Goal: Task Accomplishment & Management: Manage account settings

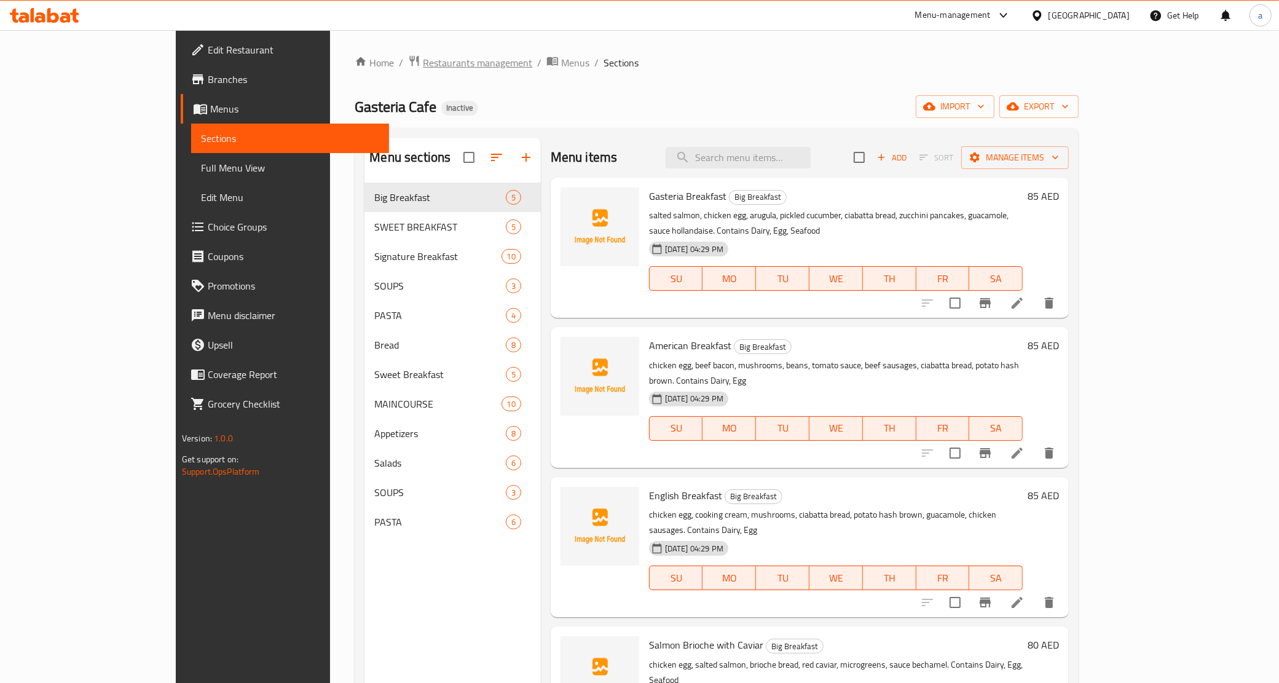
click at [423, 61] on span "Restaurants management" at bounding box center [477, 62] width 109 height 15
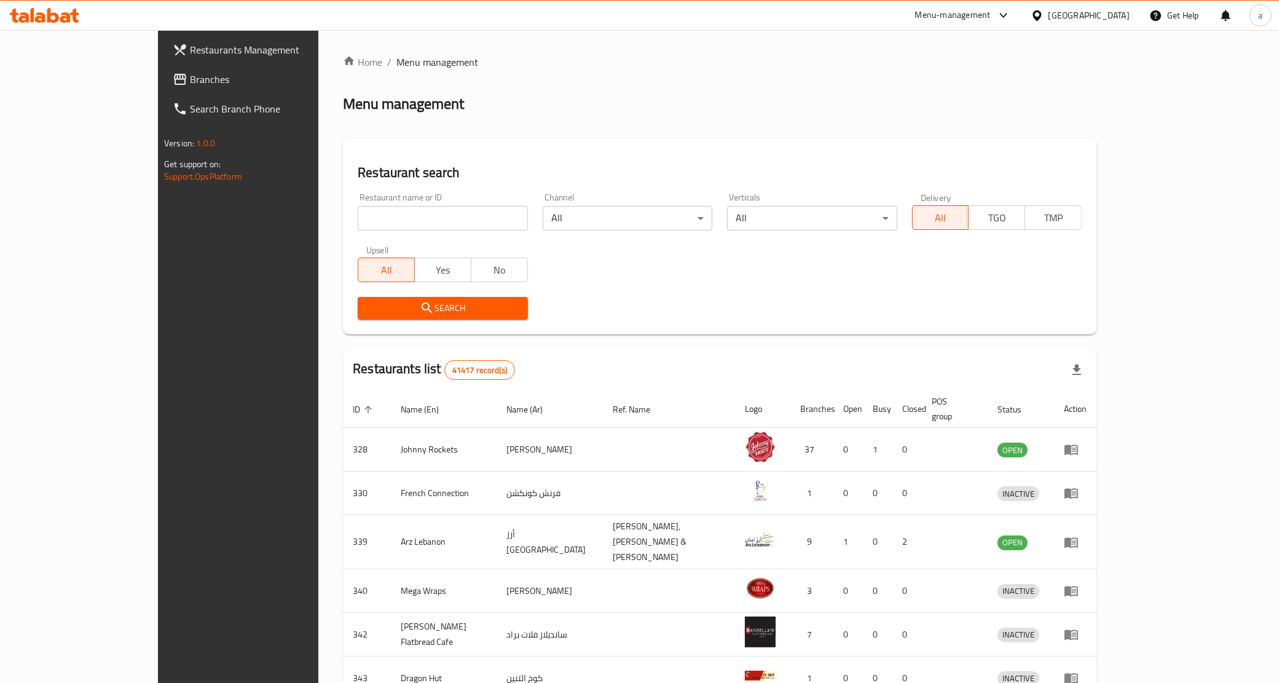
drag, startPoint x: 867, startPoint y: 108, endPoint x: 999, endPoint y: 60, distance: 140.2
click at [867, 108] on div "Menu management" at bounding box center [719, 104] width 753 height 20
click at [1066, 14] on div "United Arab Emirates" at bounding box center [1088, 16] width 81 height 14
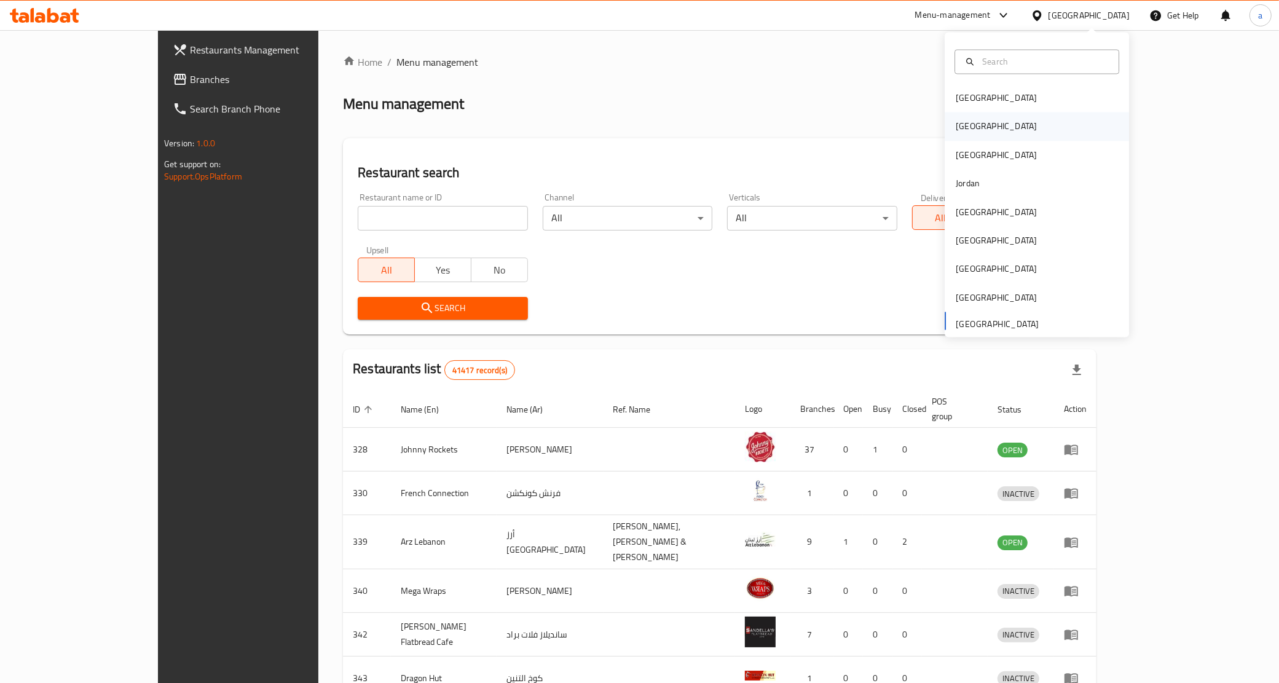
click at [977, 127] on div "[GEOGRAPHIC_DATA]" at bounding box center [1037, 126] width 184 height 28
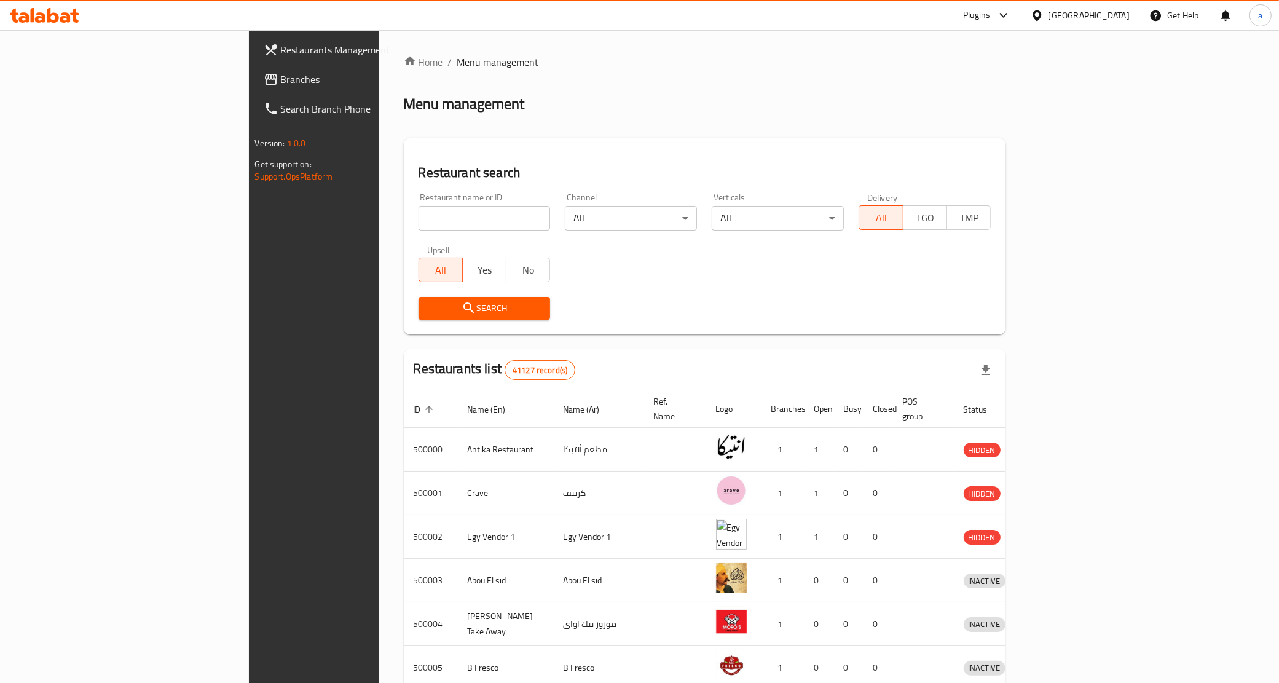
click at [281, 79] on span "Branches" at bounding box center [367, 79] width 172 height 15
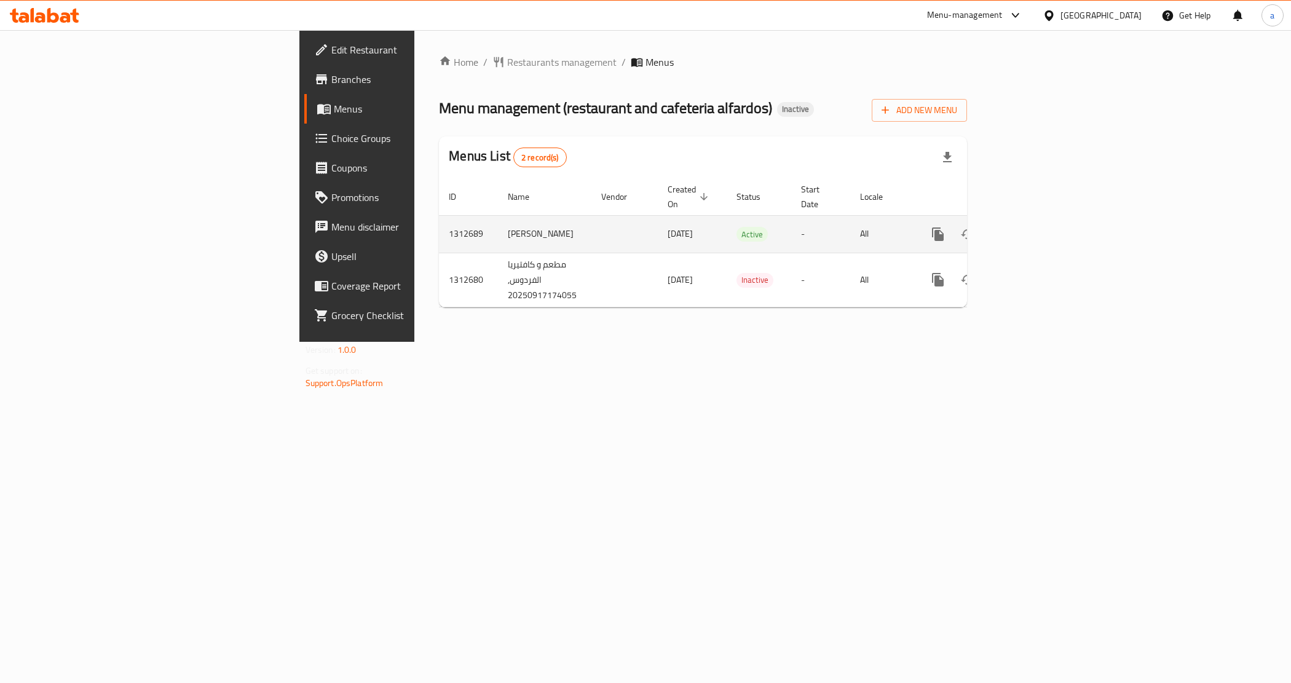
click at [1032, 229] on icon "enhanced table" at bounding box center [1026, 234] width 11 height 11
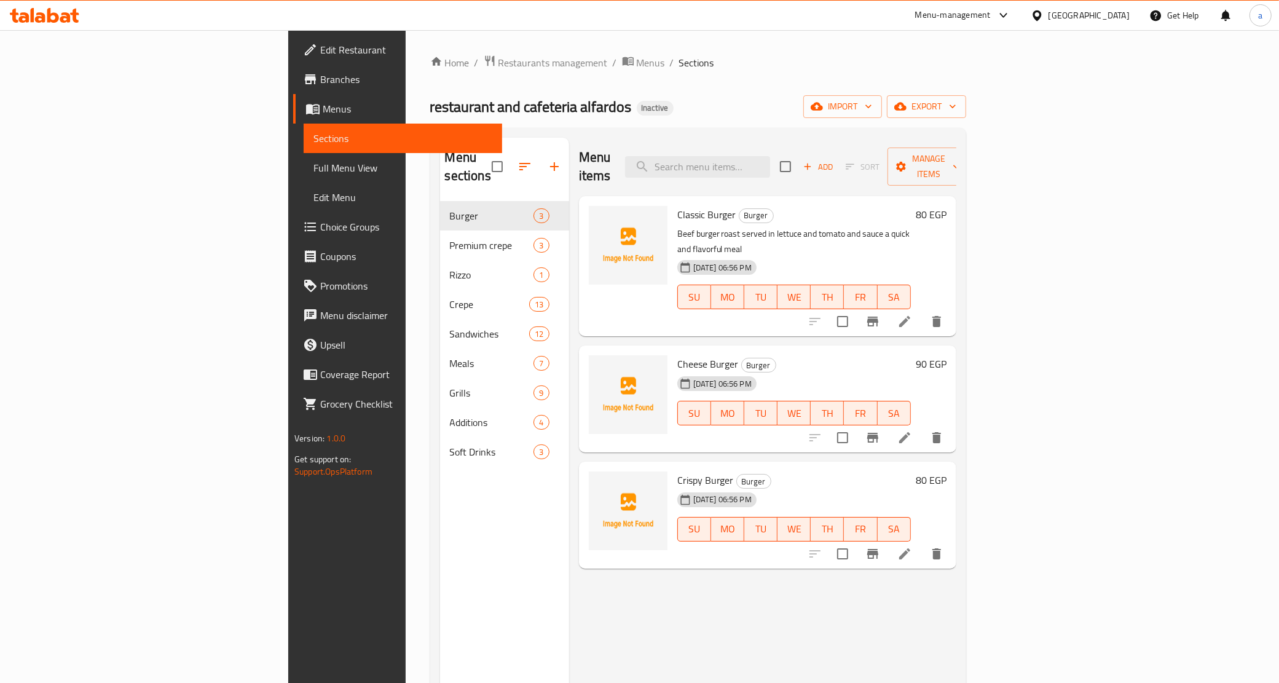
click at [323, 103] on span "Menus" at bounding box center [408, 108] width 170 height 15
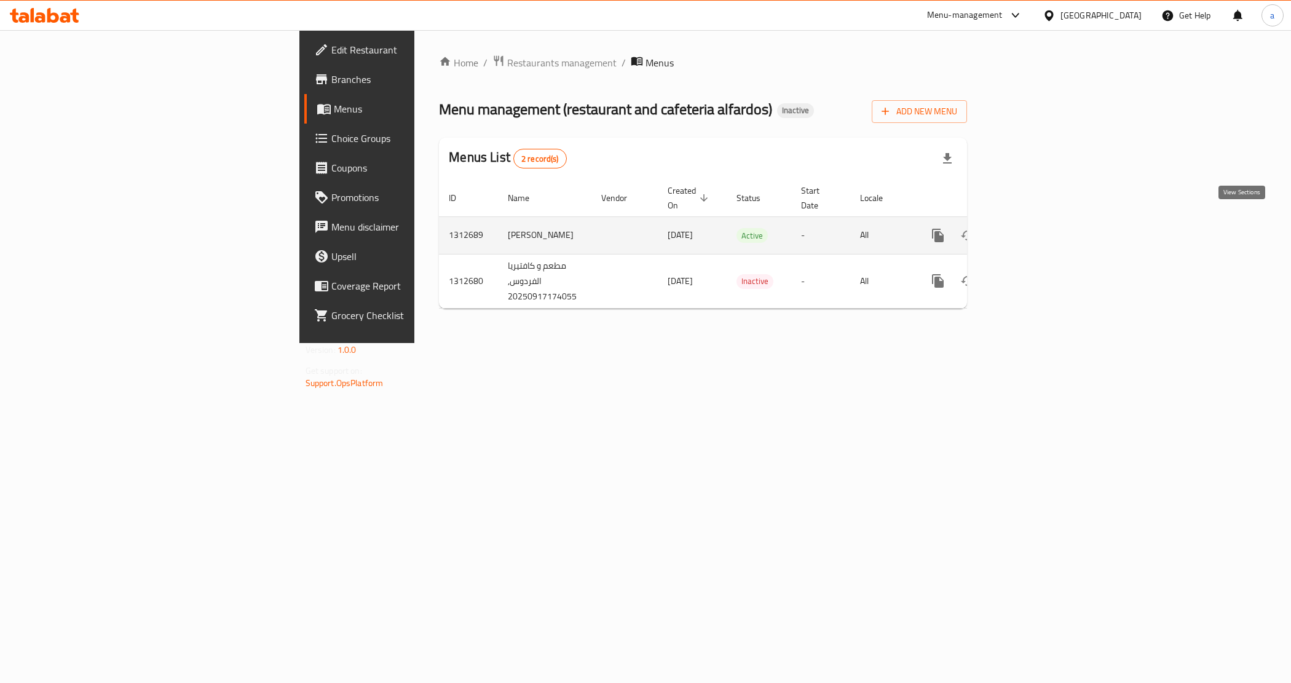
click at [1041, 222] on link "enhanced table" at bounding box center [1026, 235] width 29 height 29
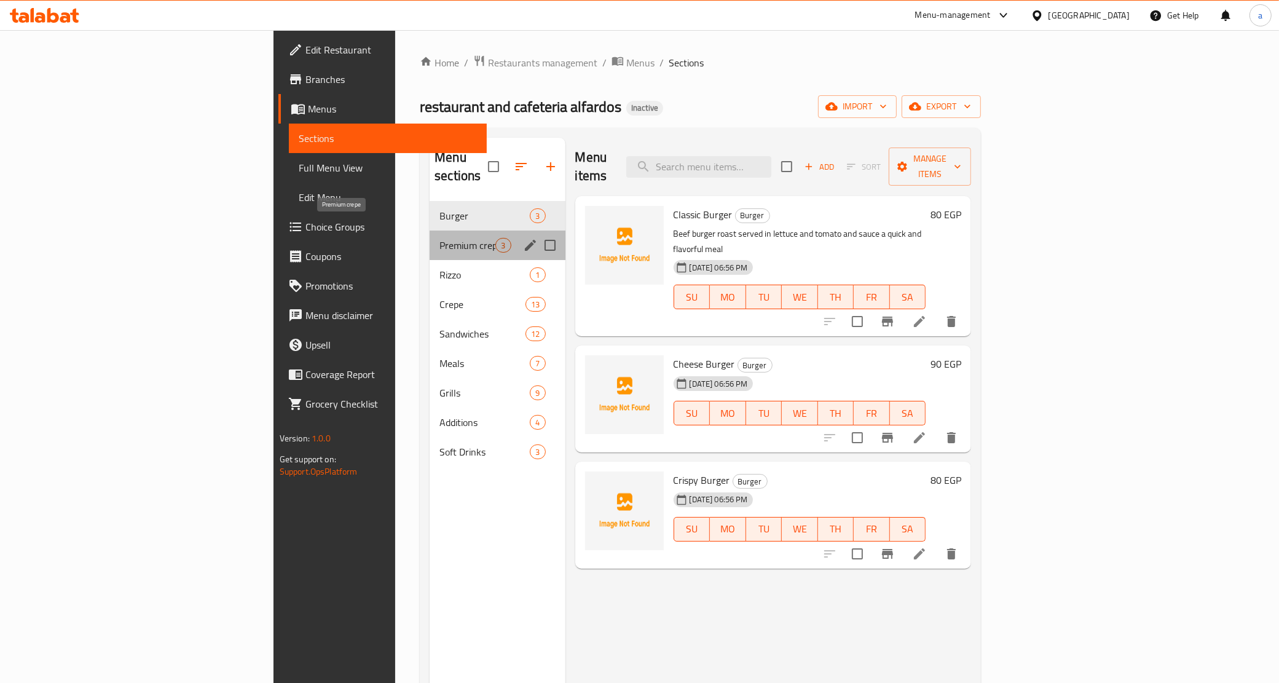
click at [439, 238] on span "Premium crepe" at bounding box center [467, 245] width 56 height 15
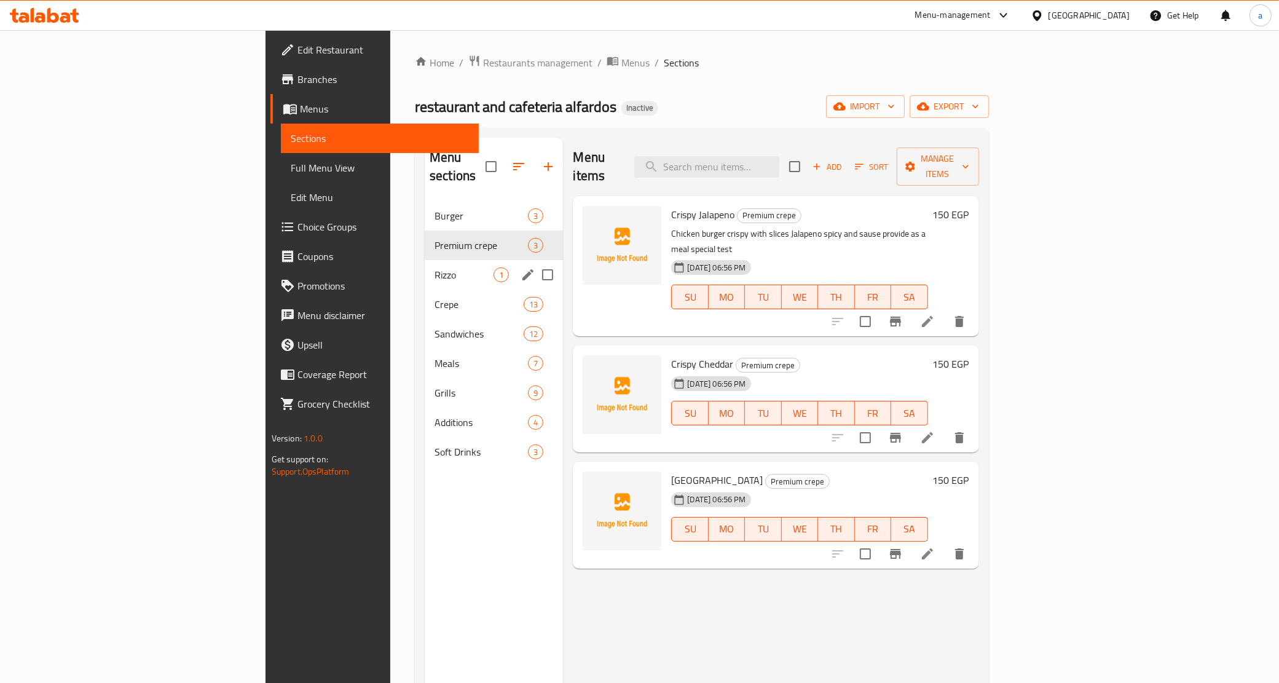
click at [425, 269] on div "Rizzo 1" at bounding box center [494, 274] width 138 height 29
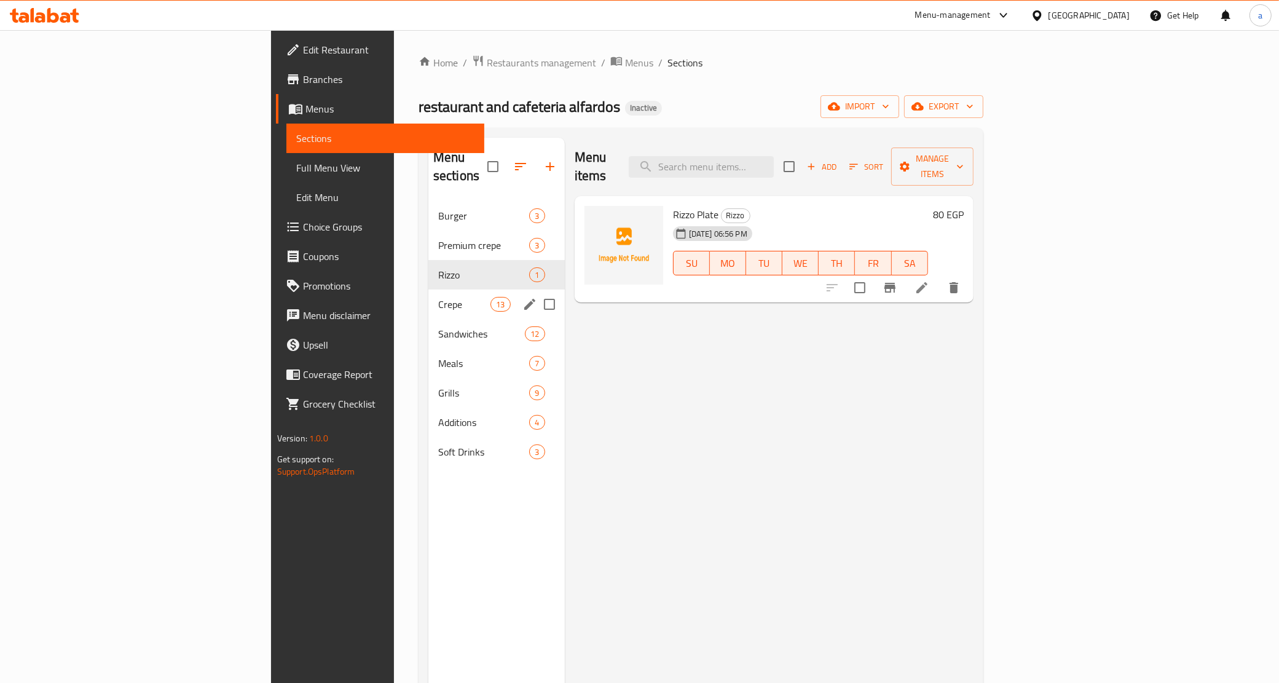
click at [428, 296] on div "Crepe 13" at bounding box center [496, 303] width 136 height 29
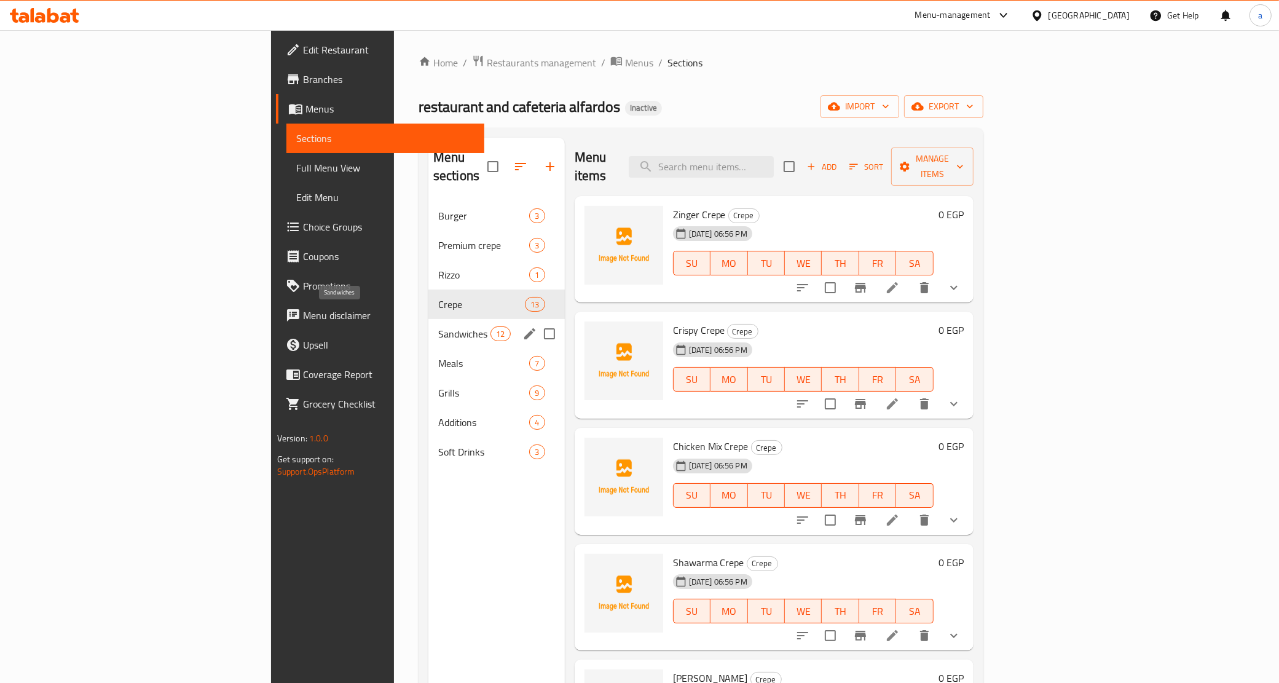
click at [438, 326] on span "Sandwiches" at bounding box center [464, 333] width 52 height 15
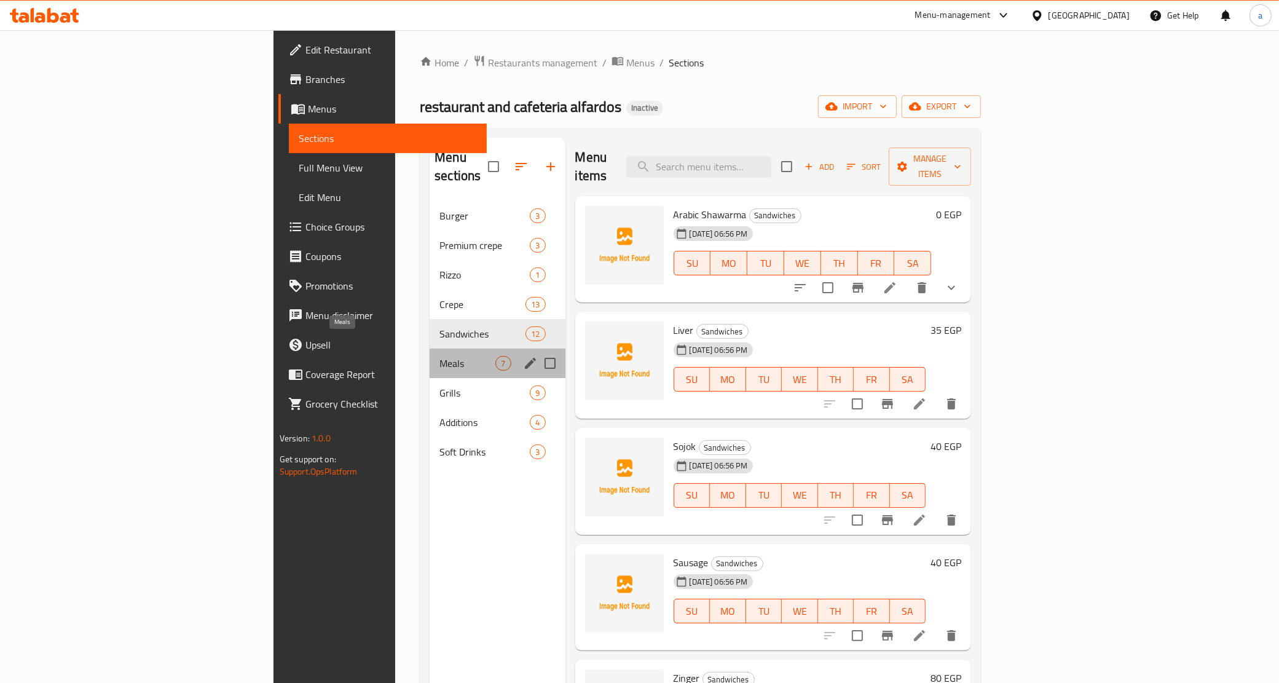
click at [439, 356] on span "Meals" at bounding box center [467, 363] width 56 height 15
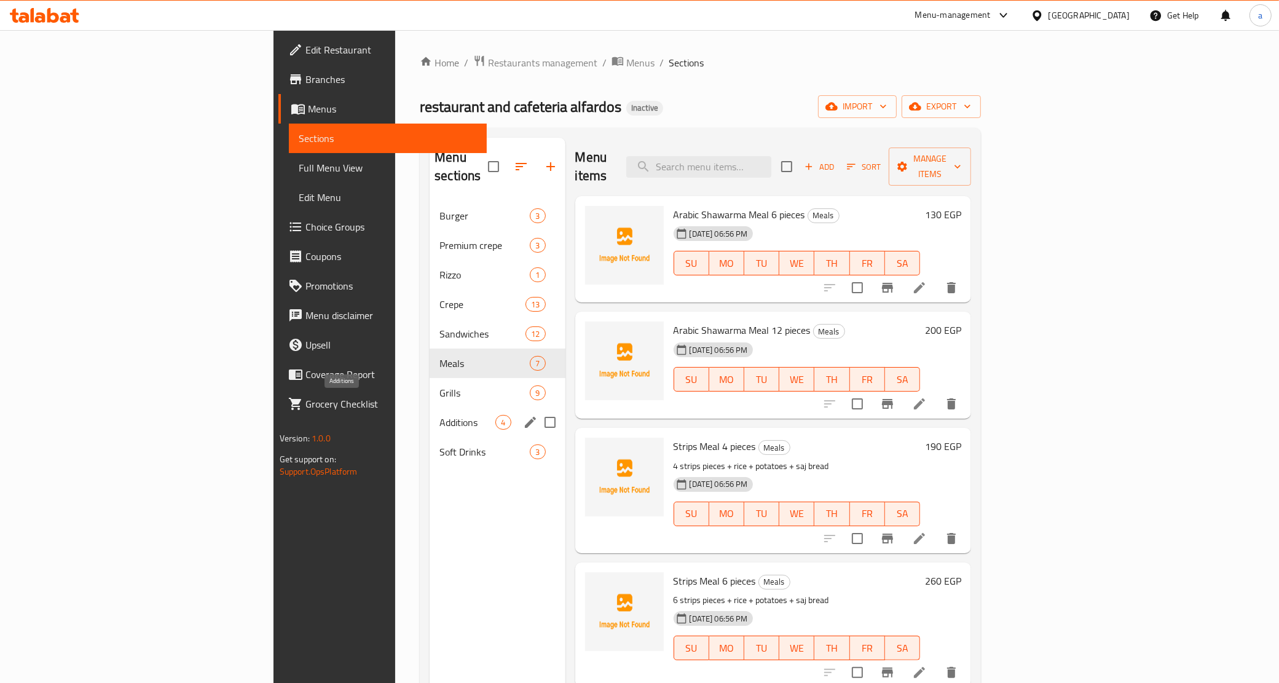
click at [439, 415] on span "Additions" at bounding box center [467, 422] width 56 height 15
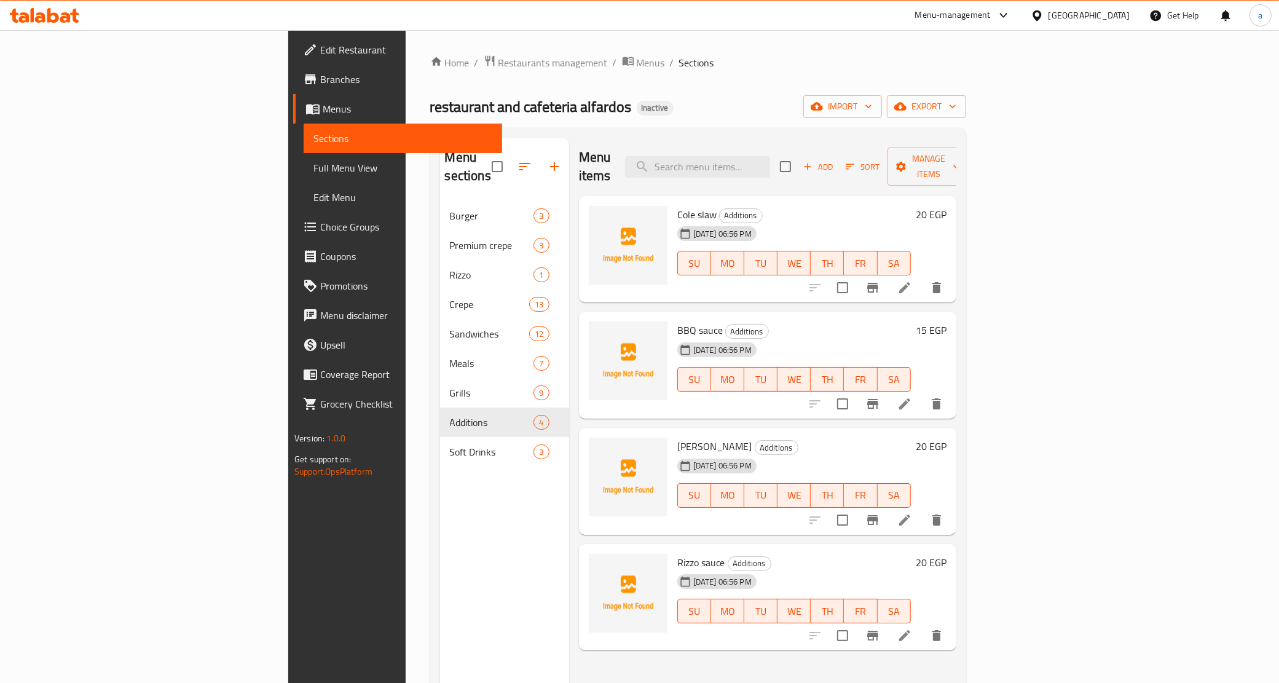
click at [323, 115] on span "Menus" at bounding box center [408, 108] width 170 height 15
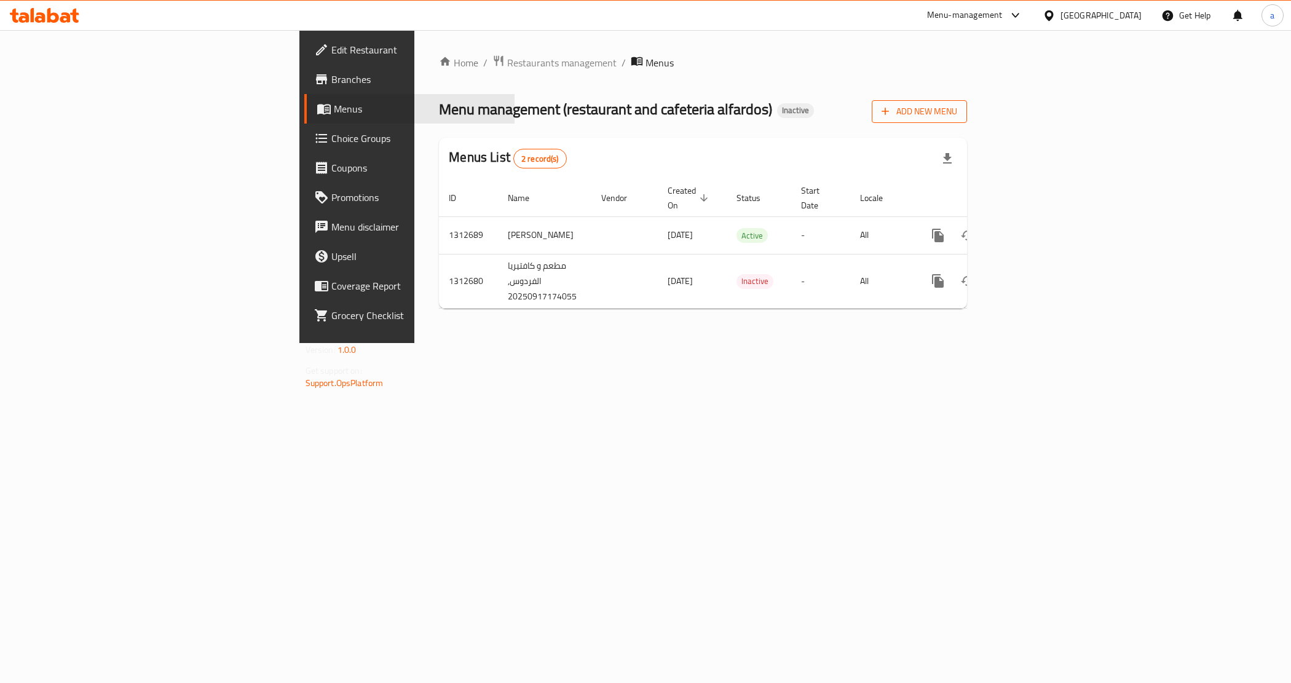
click at [957, 111] on span "Add New Menu" at bounding box center [919, 111] width 76 height 15
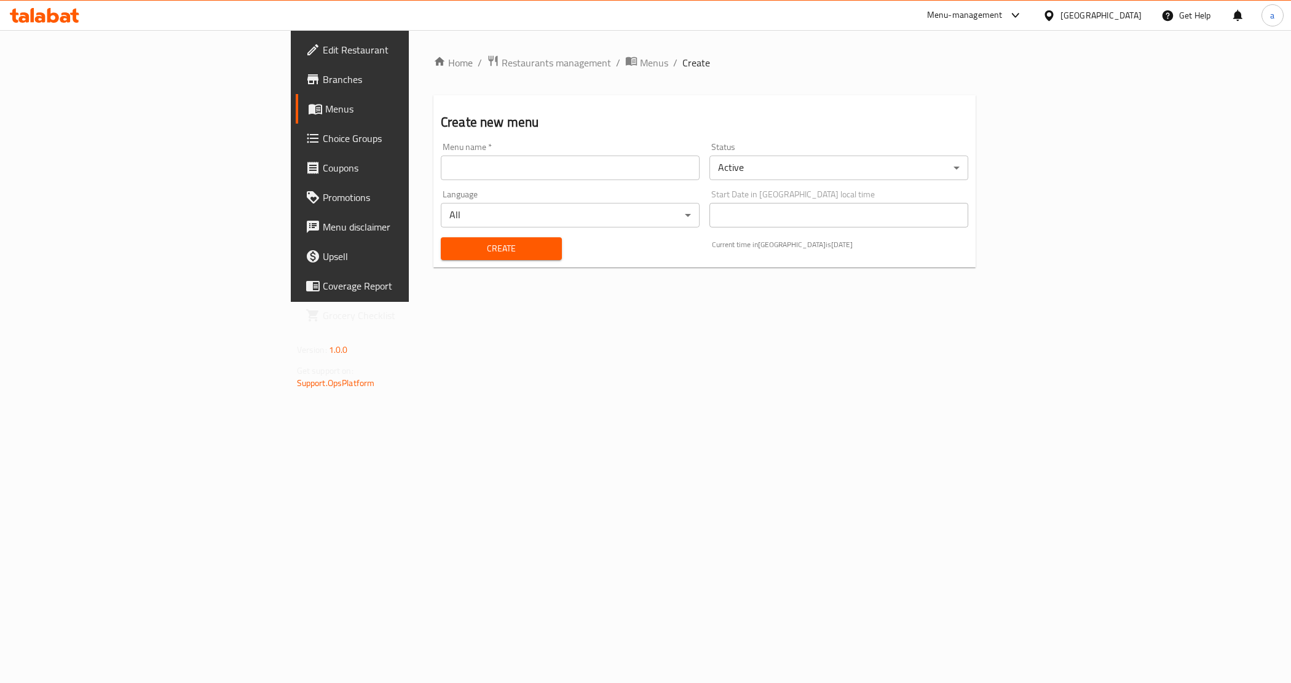
click at [471, 170] on input "text" at bounding box center [570, 167] width 259 height 25
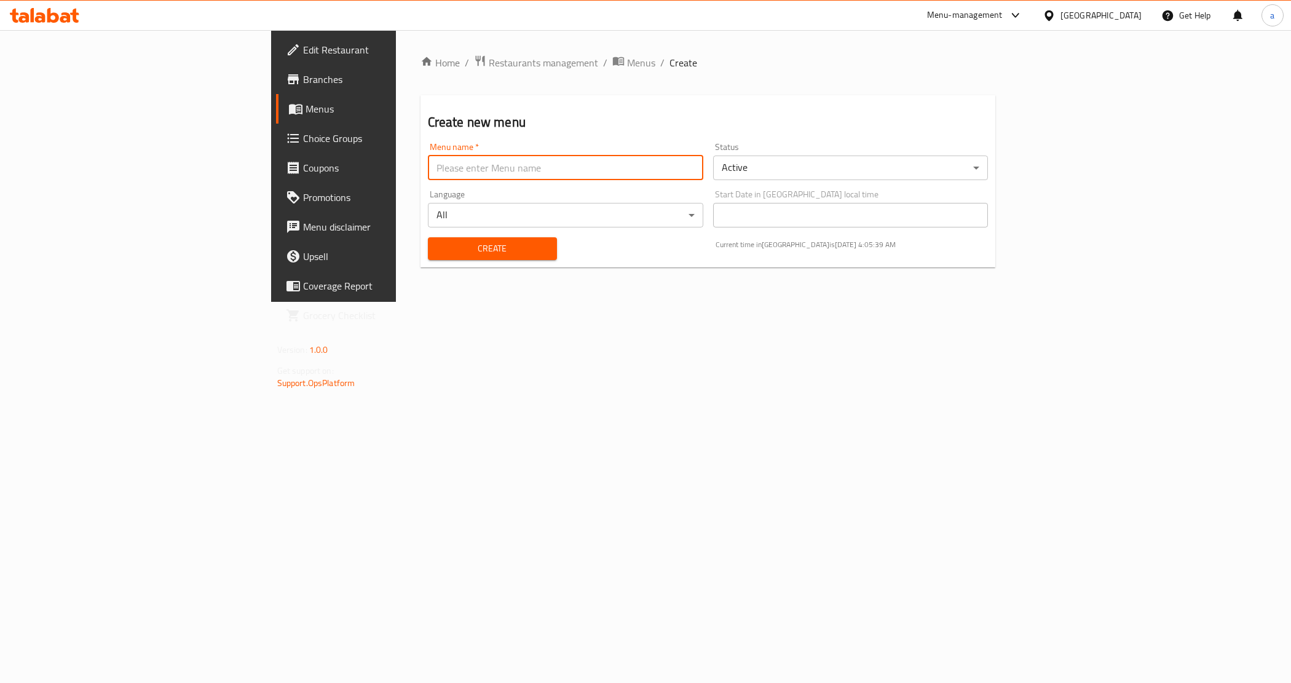
type input "Menu"
click at [438, 244] on span "Create" at bounding box center [492, 248] width 109 height 15
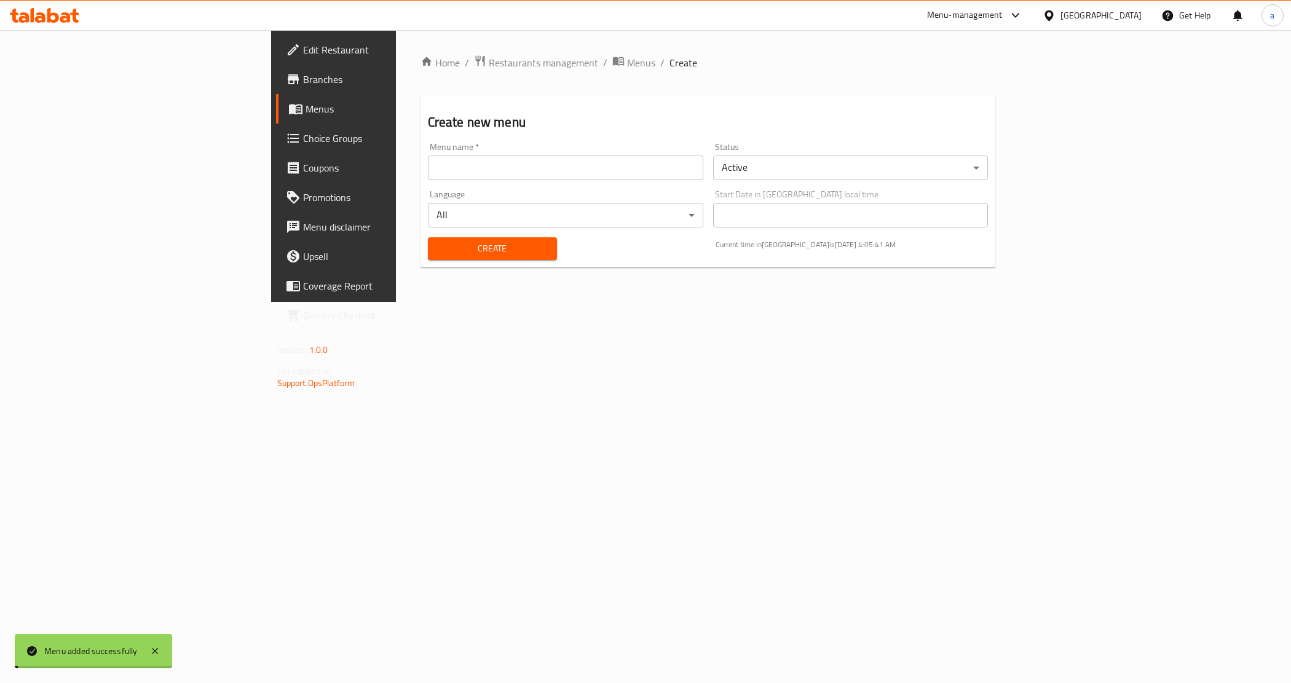
click at [305, 109] on span "Menus" at bounding box center [390, 108] width 171 height 15
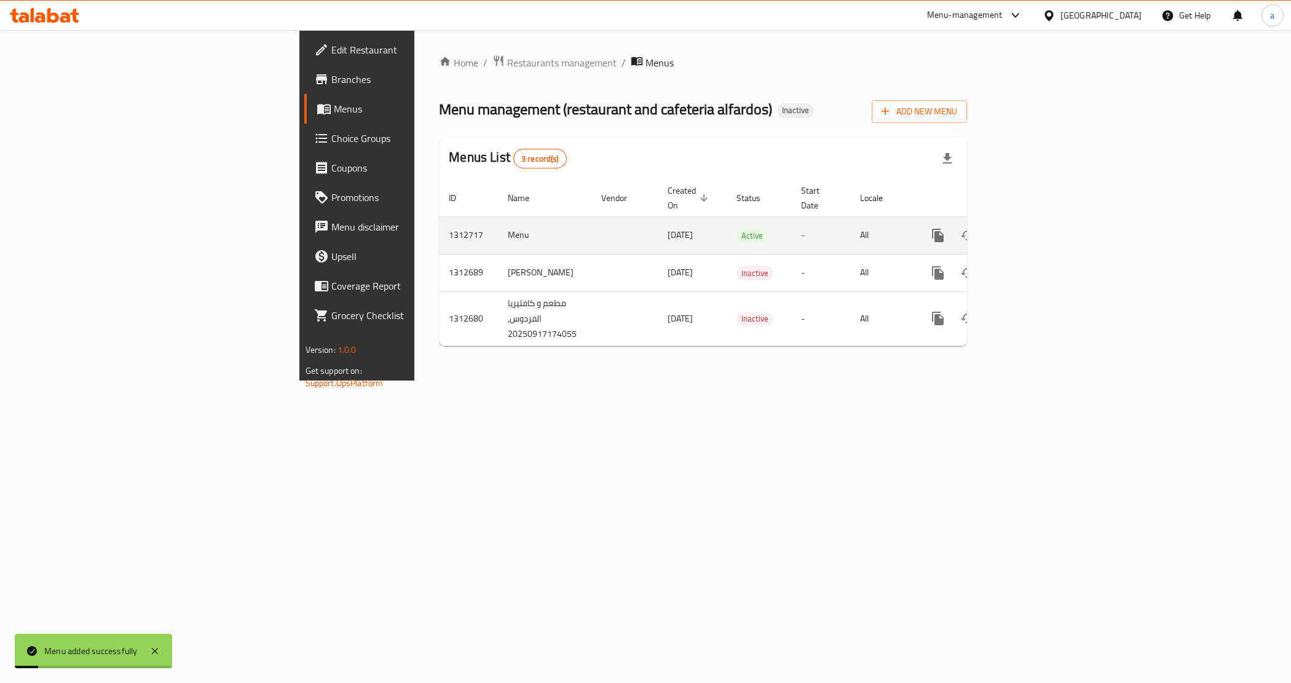
click at [1034, 228] on icon "enhanced table" at bounding box center [1026, 235] width 15 height 15
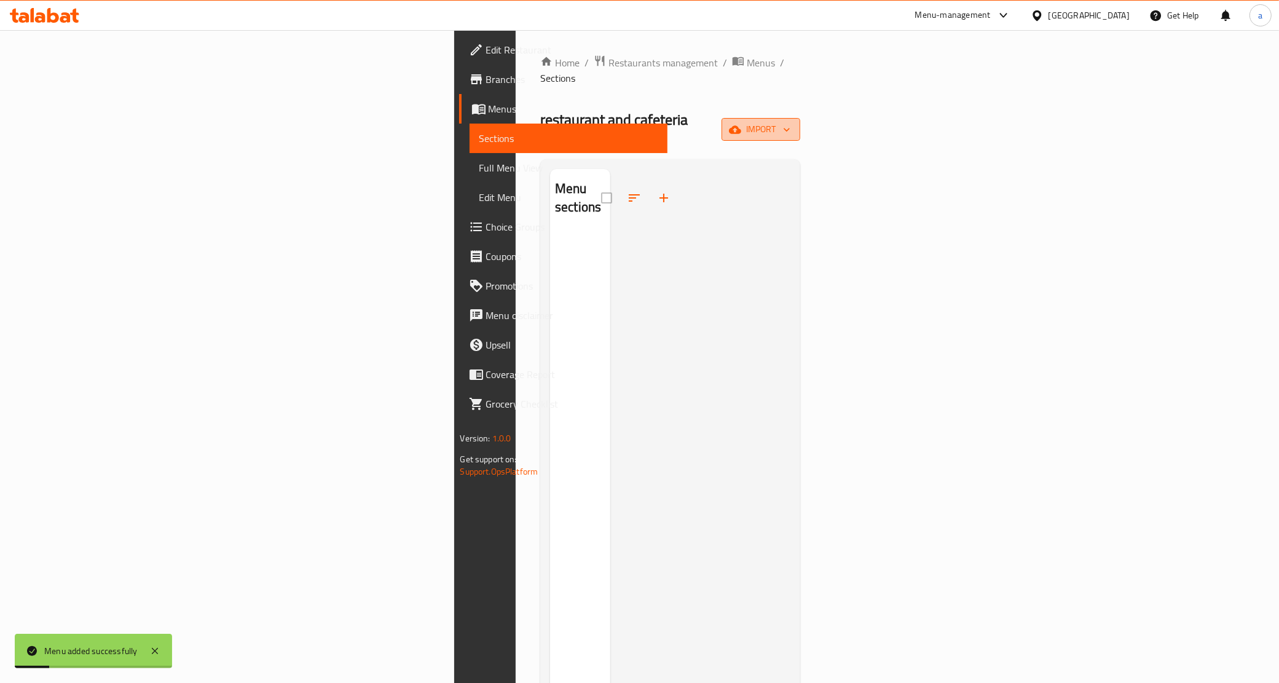
click at [790, 122] on span "import" at bounding box center [760, 129] width 59 height 15
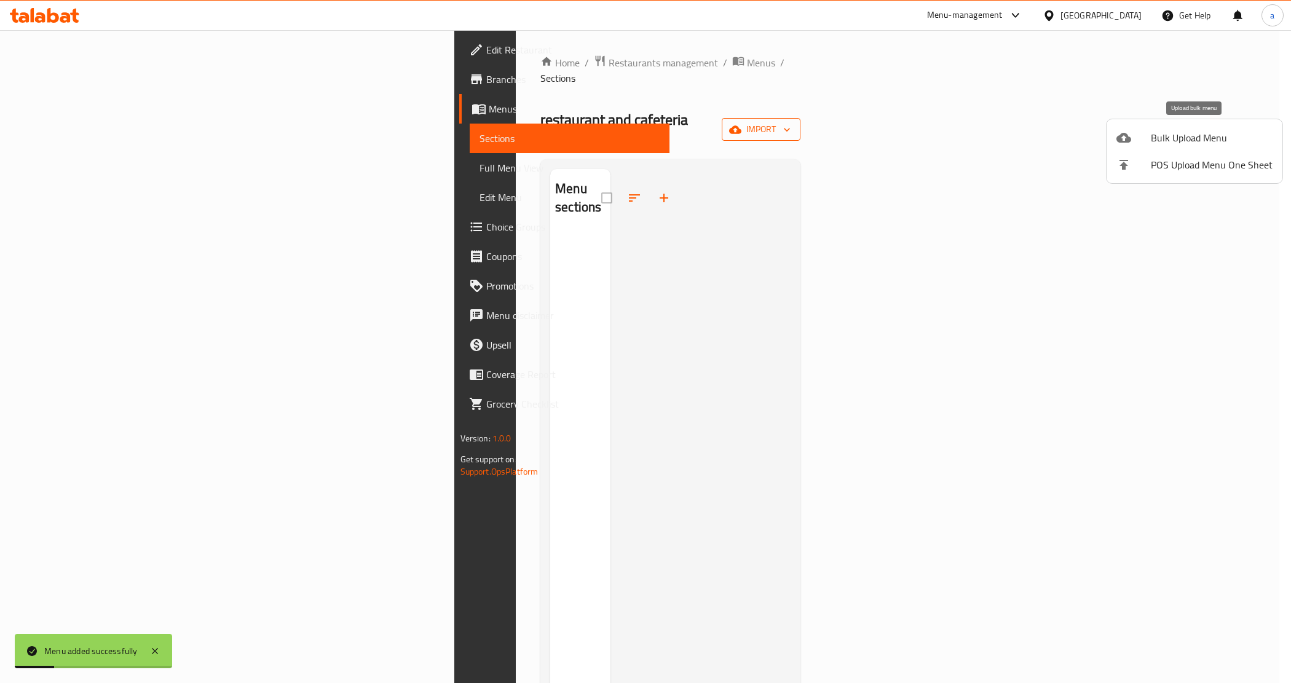
drag, startPoint x: 1208, startPoint y: 114, endPoint x: 1193, endPoint y: 141, distance: 30.8
click at [1193, 141] on span "Bulk Upload Menu" at bounding box center [1211, 137] width 122 height 15
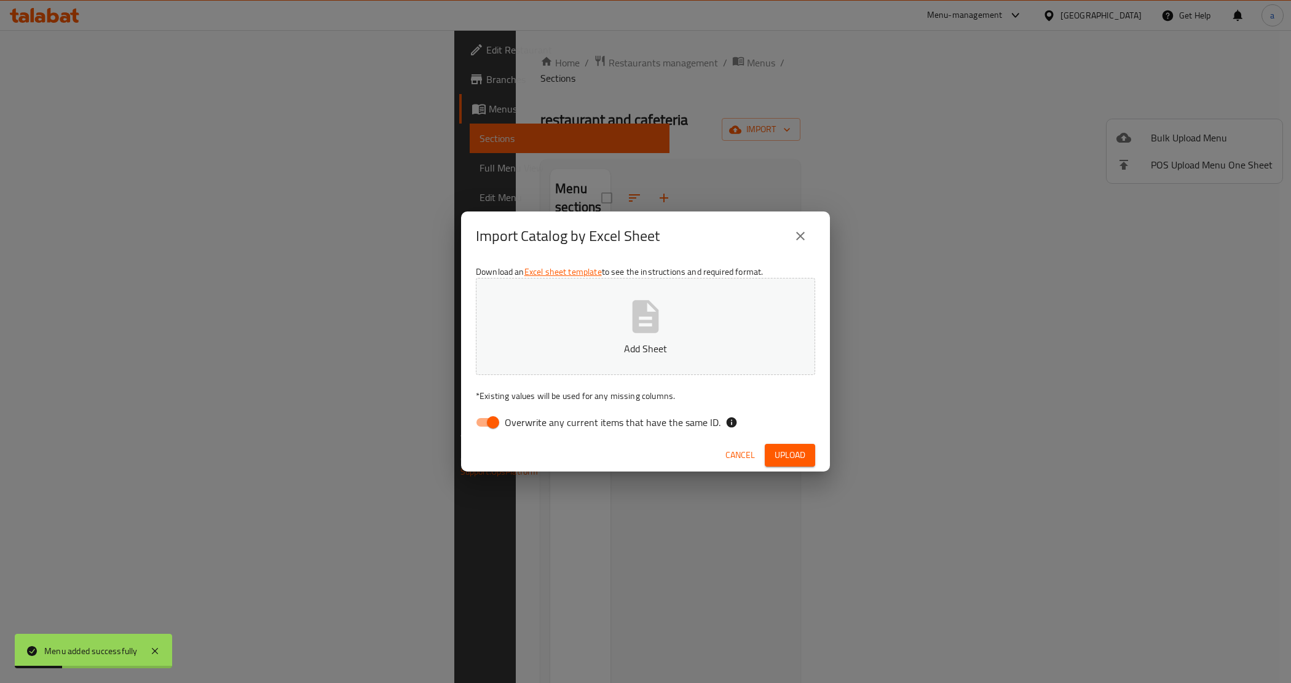
click at [758, 329] on button "Add Sheet" at bounding box center [645, 326] width 339 height 97
click at [514, 418] on span "Overwrite any current items that have the same ID." at bounding box center [613, 422] width 216 height 15
click at [514, 418] on input "Overwrite any current items that have the same ID." at bounding box center [493, 422] width 70 height 23
checkbox input "false"
click at [801, 449] on span "Upload" at bounding box center [789, 454] width 31 height 15
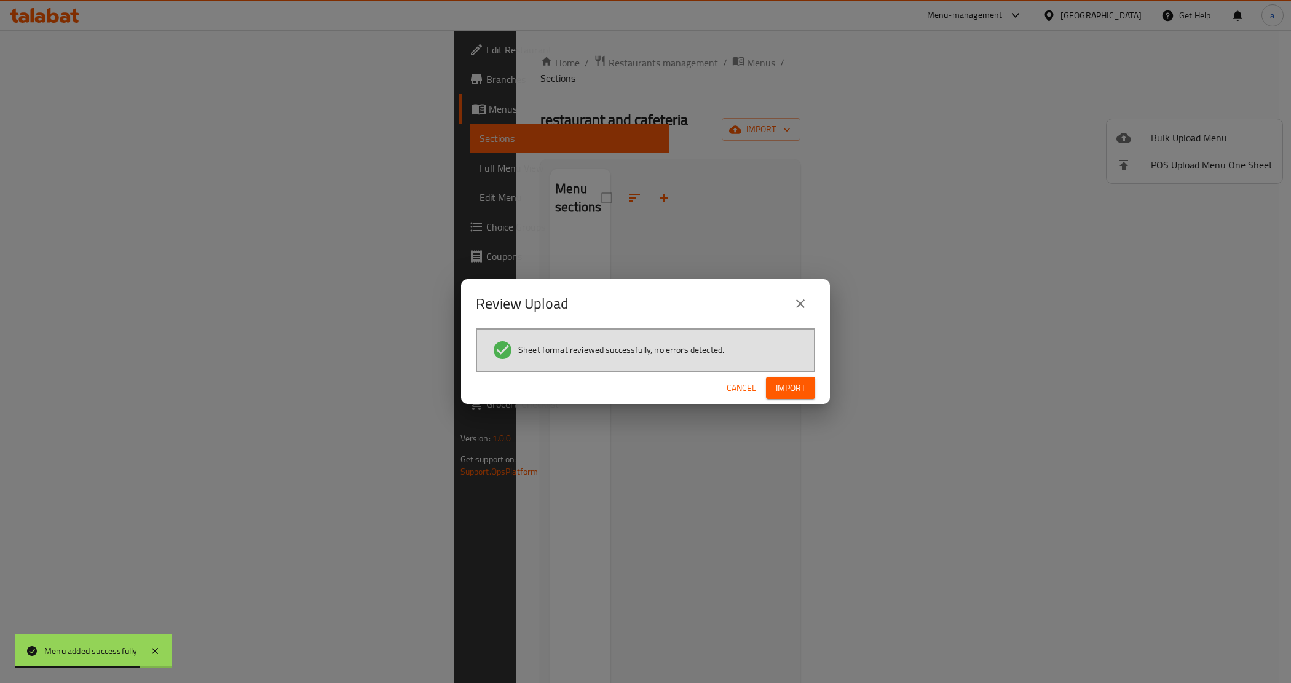
click at [803, 374] on div "Cancel Import" at bounding box center [645, 388] width 369 height 33
click at [800, 378] on button "Import" at bounding box center [790, 388] width 49 height 23
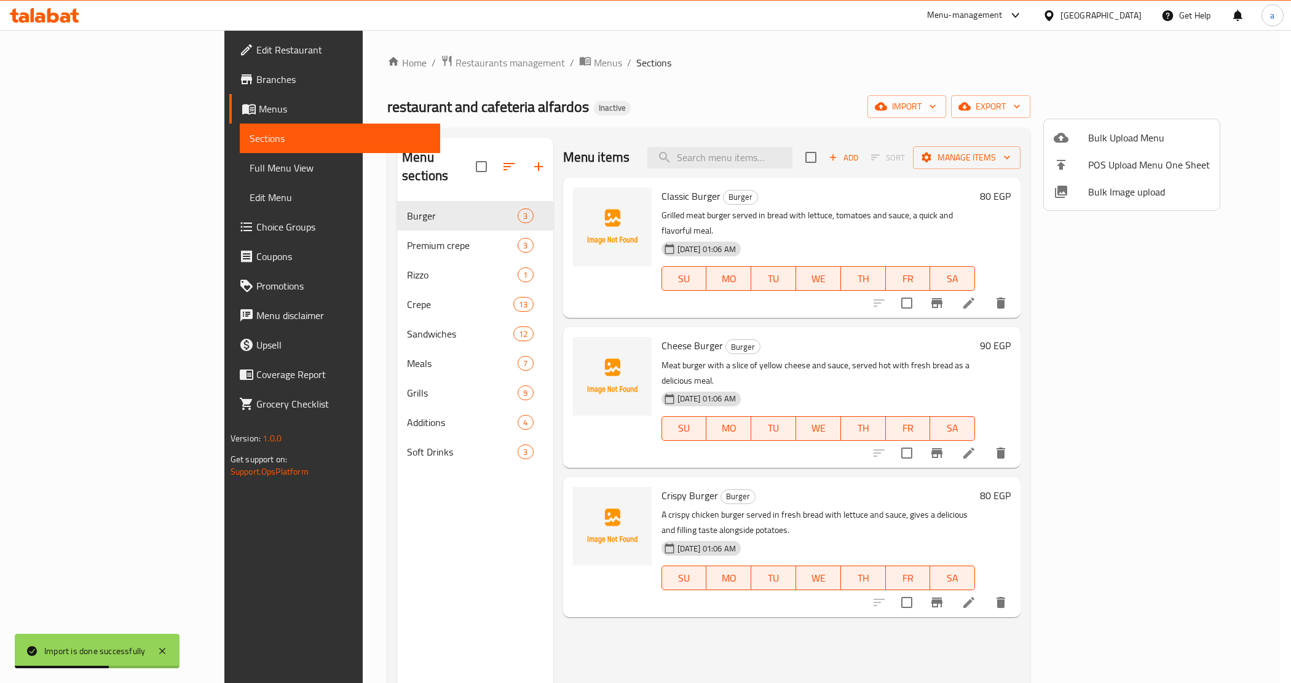
click at [324, 230] on div at bounding box center [645, 341] width 1291 height 683
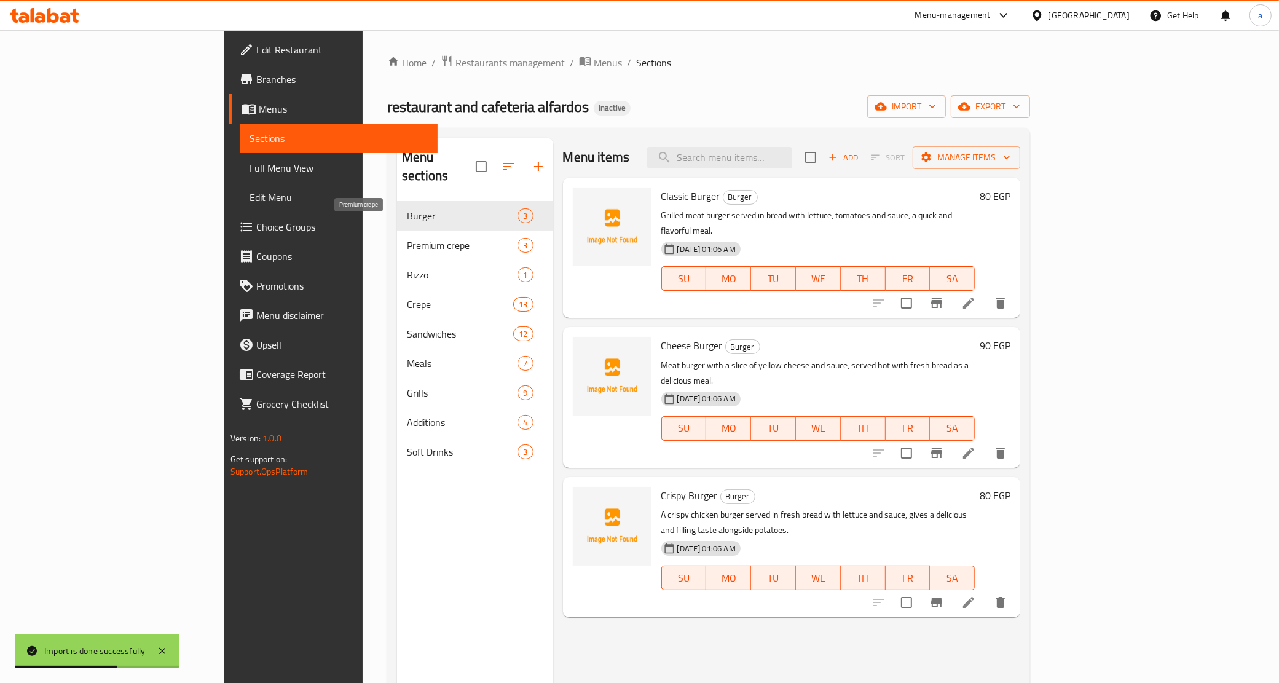
click at [407, 238] on span "Premium crepe" at bounding box center [462, 245] width 111 height 15
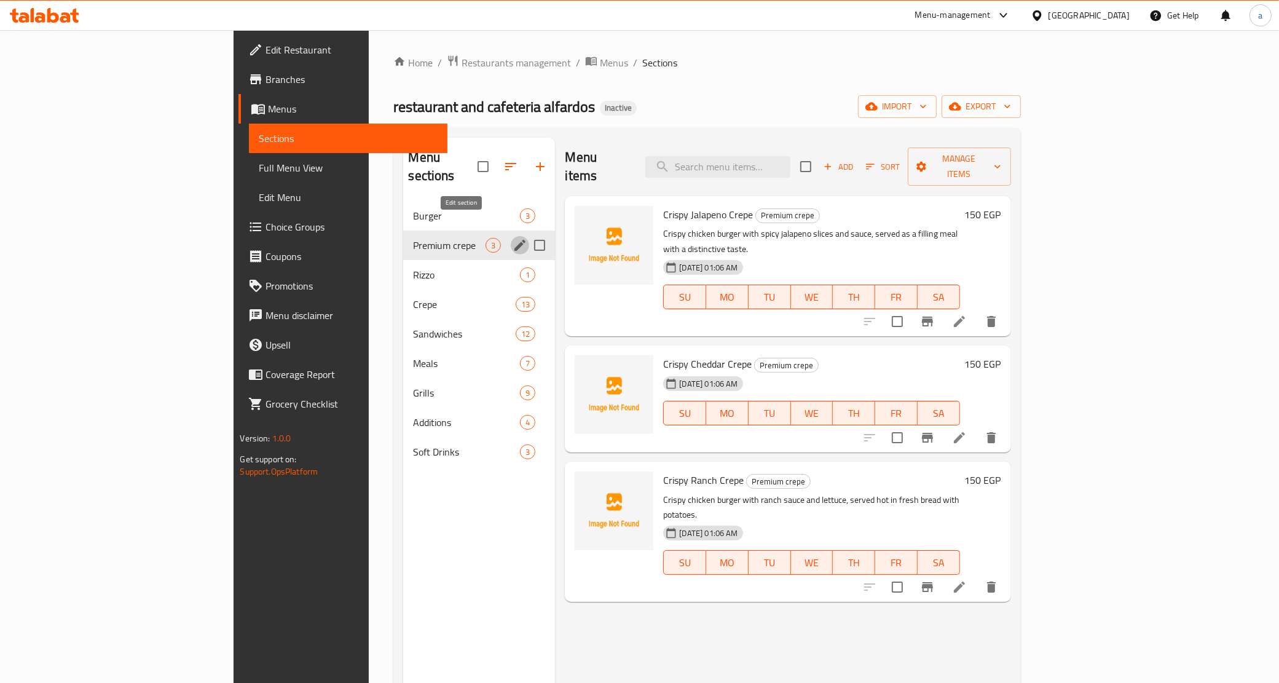
click at [514, 240] on icon "edit" at bounding box center [519, 245] width 11 height 11
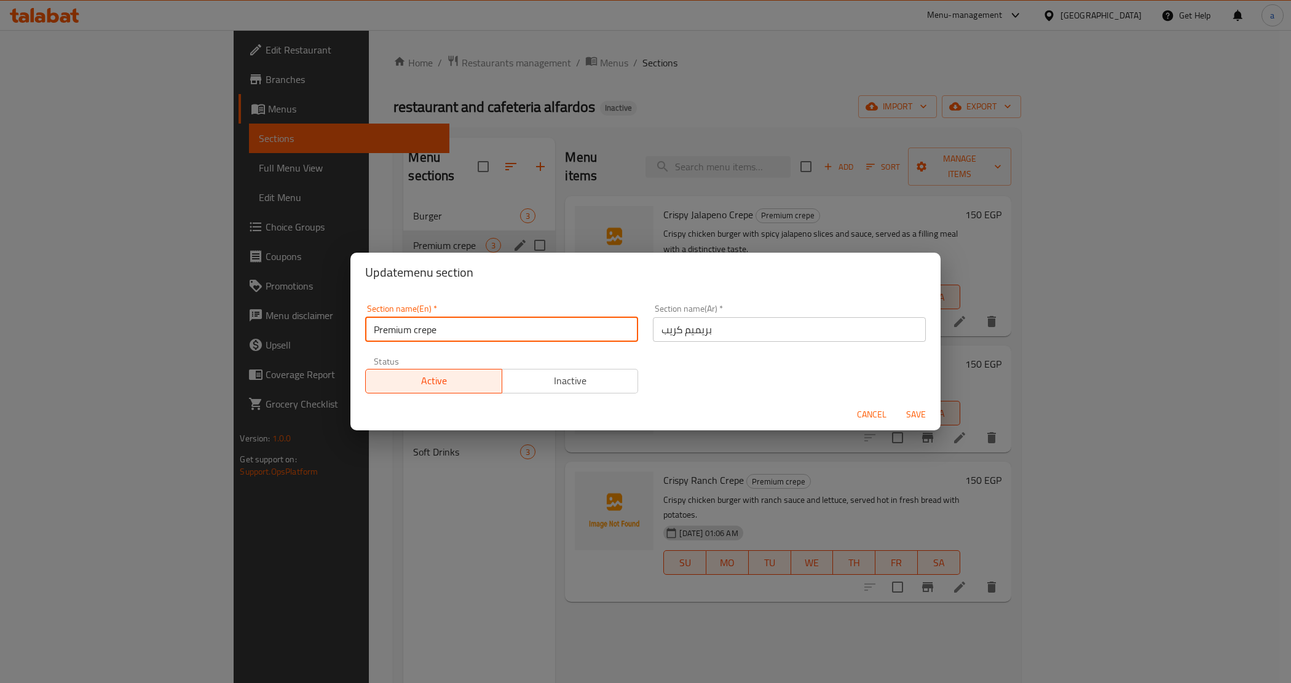
click at [422, 336] on input "Premium crepe" at bounding box center [501, 329] width 273 height 25
type input "Premium Crepe"
click at [916, 413] on span "Save" at bounding box center [915, 414] width 29 height 15
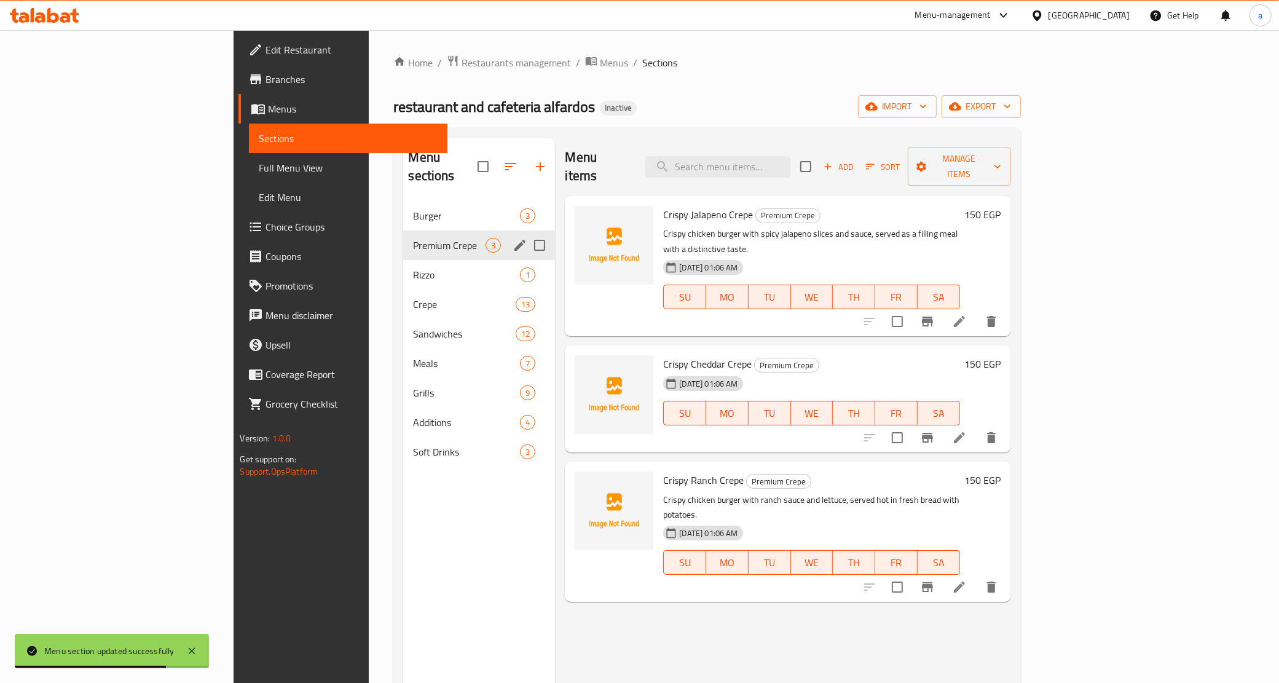
click at [403, 493] on div "Menu sections Burger 3 Premium Crepe 3 Rizzo 1 Crepe 13 Sandwiches 12 Meals 7 G…" at bounding box center [479, 479] width 152 height 683
click at [259, 170] on span "Full Menu View" at bounding box center [348, 167] width 179 height 15
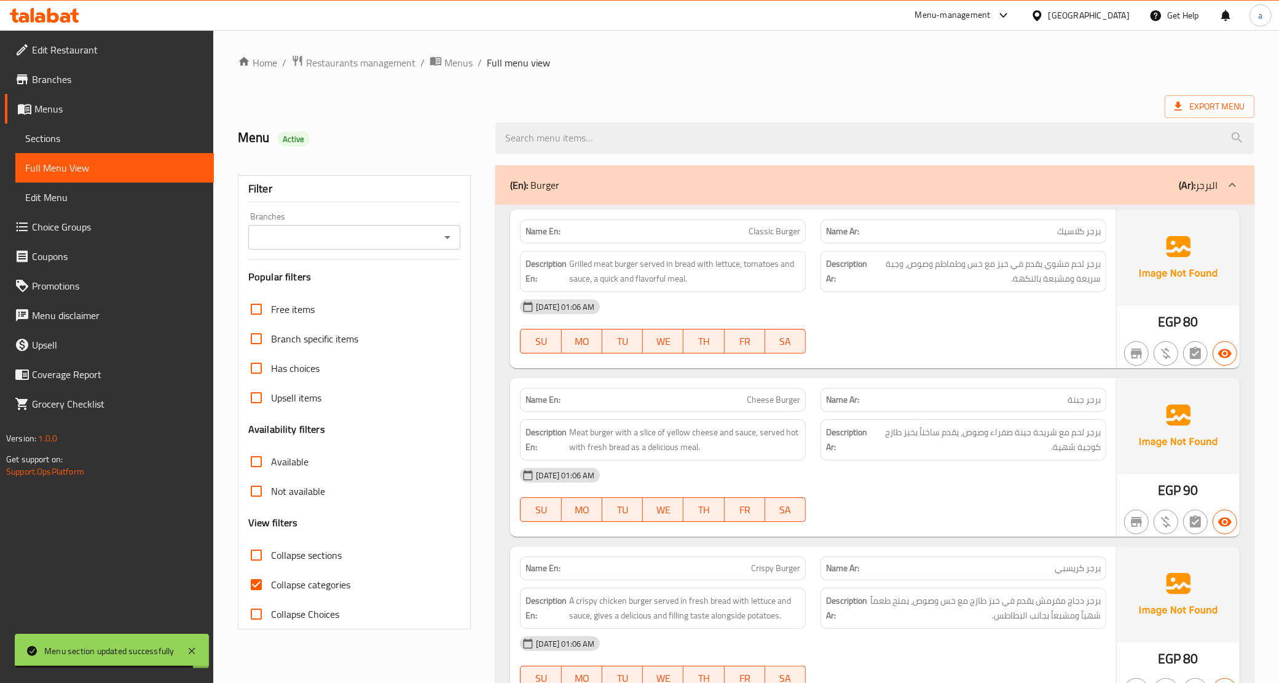
click at [295, 591] on span "Collapse categories" at bounding box center [310, 584] width 79 height 15
click at [271, 591] on input "Collapse categories" at bounding box center [256, 584] width 29 height 29
checkbox input "false"
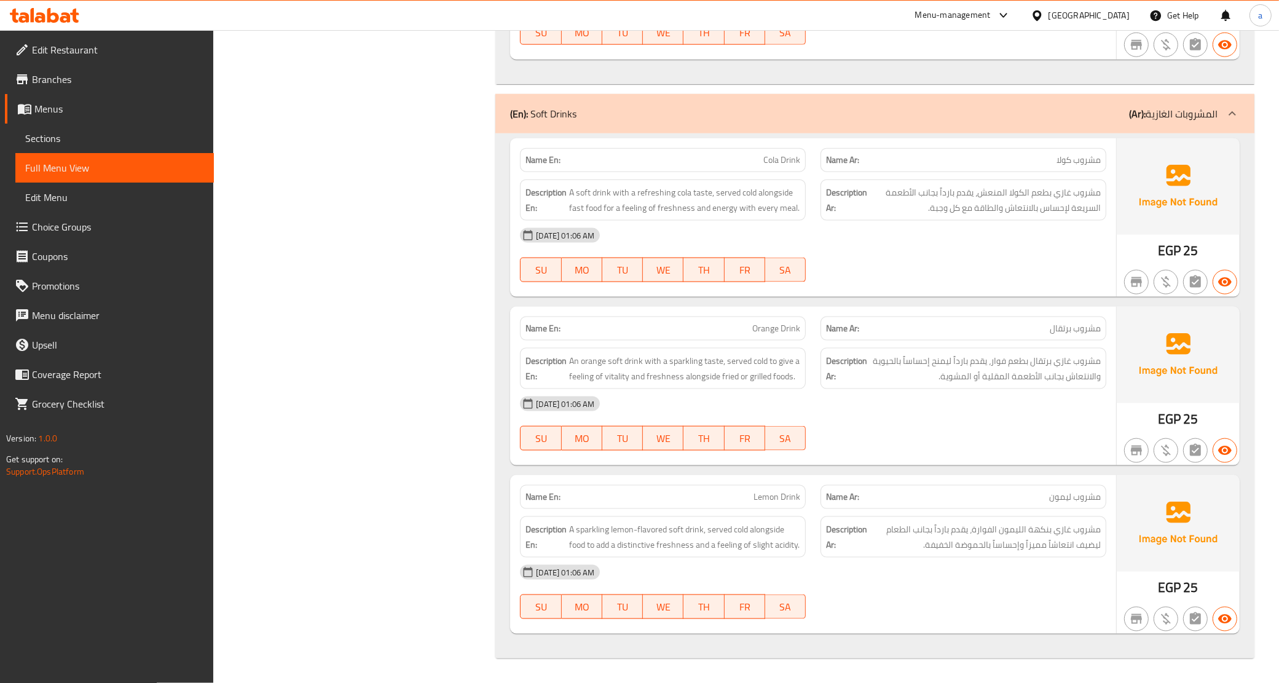
scroll to position [11527, 0]
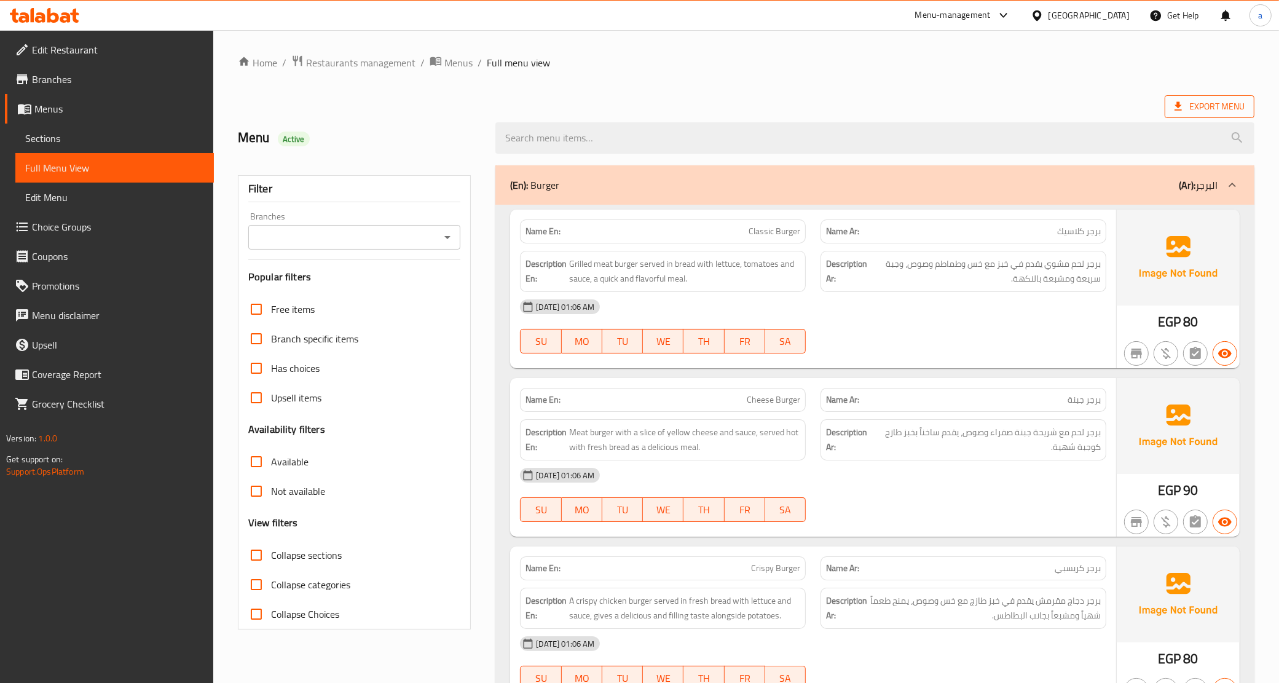
click at [1221, 99] on span "Export Menu" at bounding box center [1209, 106] width 70 height 15
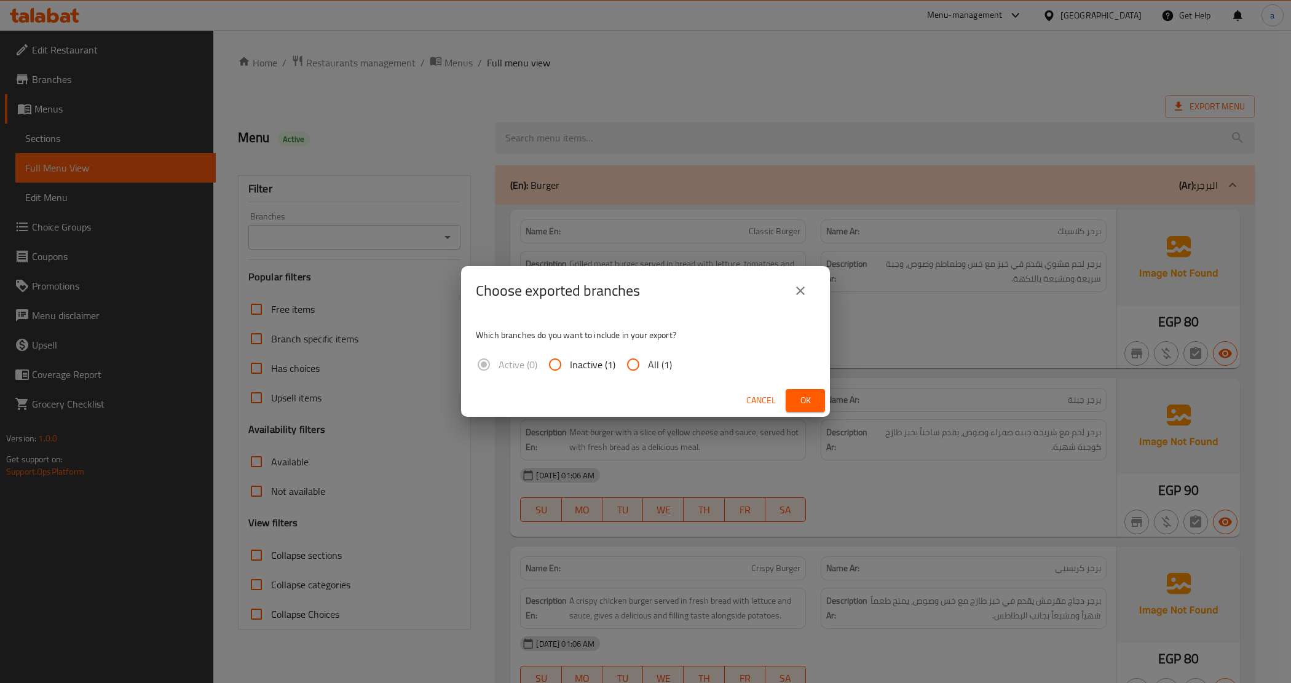
click at [659, 363] on span "All (1)" at bounding box center [660, 364] width 24 height 15
click at [648, 363] on input "All (1)" at bounding box center [632, 364] width 29 height 29
radio input "true"
click at [798, 399] on span "Ok" at bounding box center [805, 400] width 20 height 15
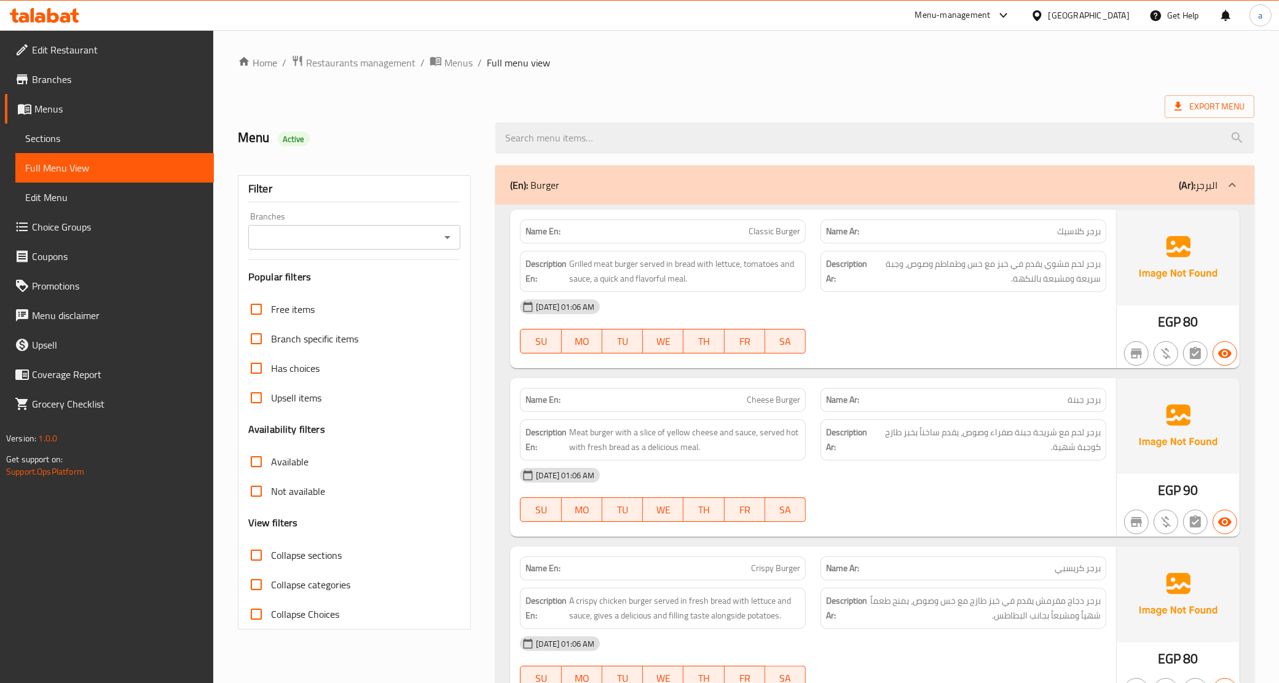
click at [762, 68] on ol "Home / Restaurants management / Menus / Full menu view" at bounding box center [746, 63] width 1016 height 16
click at [349, 68] on span "Restaurants management" at bounding box center [360, 62] width 109 height 15
